Goal: Information Seeking & Learning: Understand process/instructions

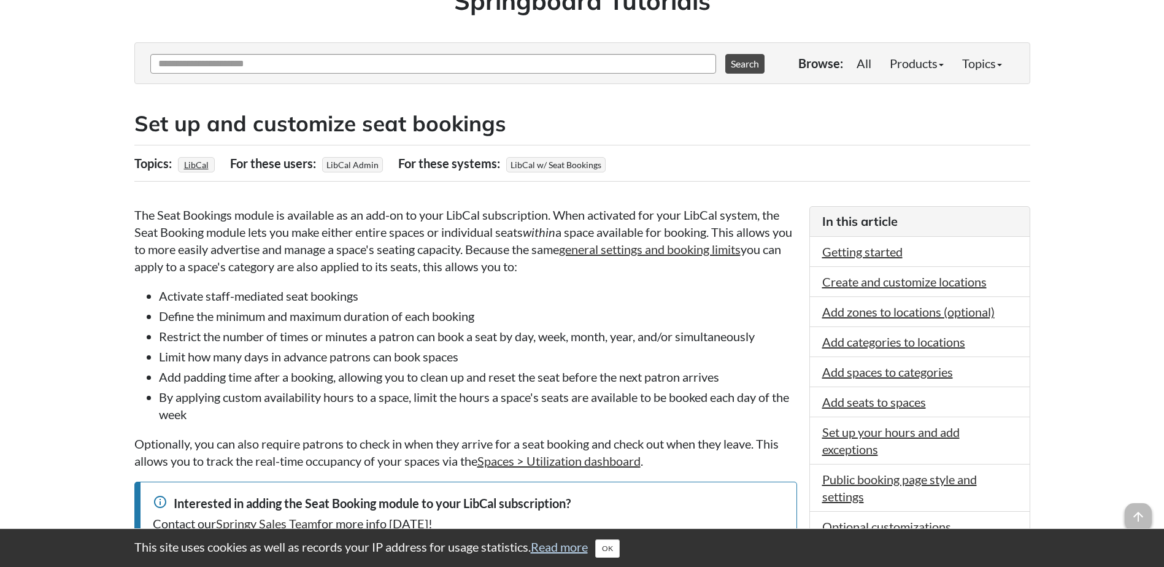
scroll to position [123, 0]
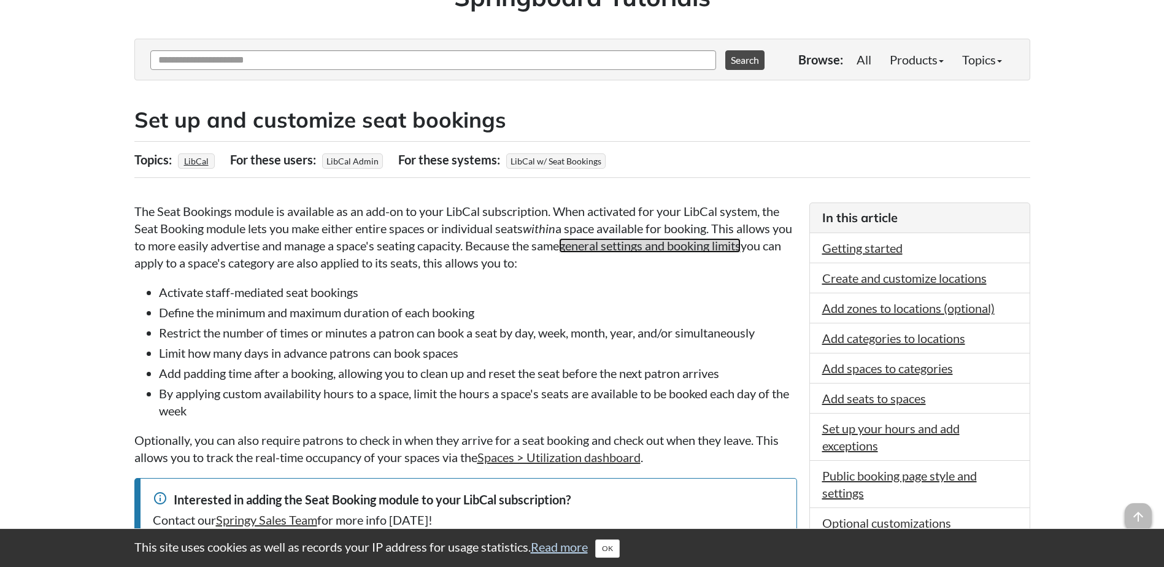
click at [698, 252] on link "general settings and booking limits" at bounding box center [650, 245] width 182 height 15
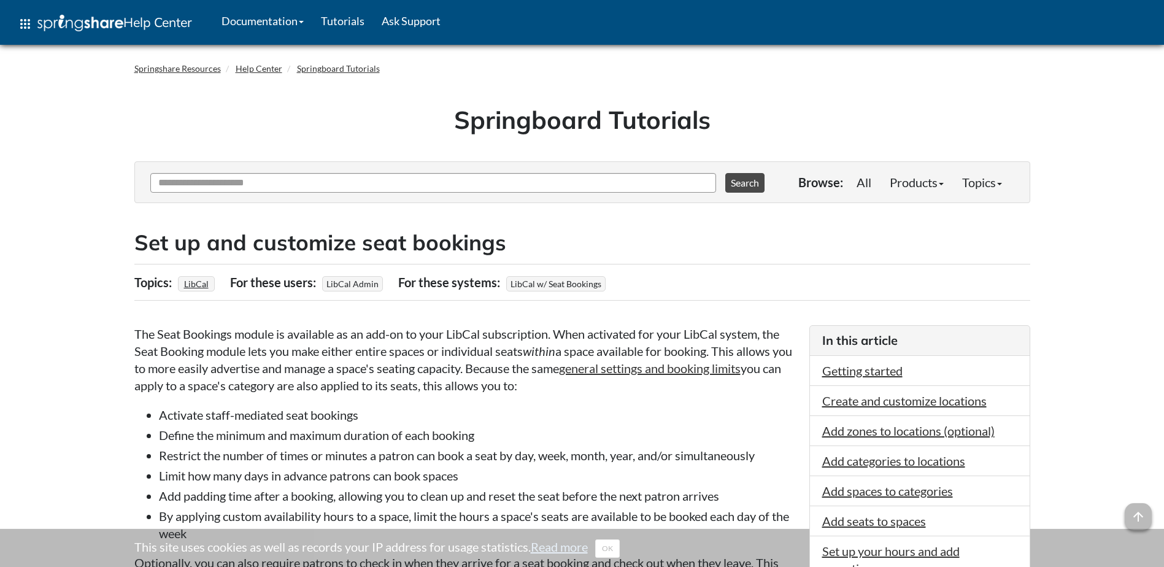
scroll to position [121, 0]
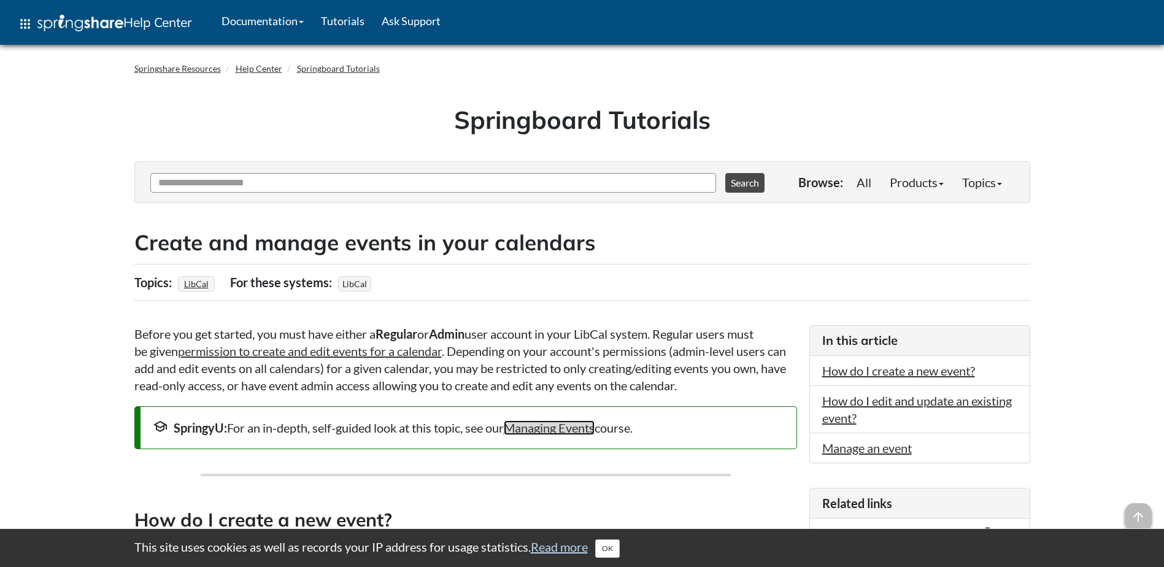
click at [546, 424] on link "Managing Events" at bounding box center [549, 427] width 91 height 15
